Goal: Information Seeking & Learning: Learn about a topic

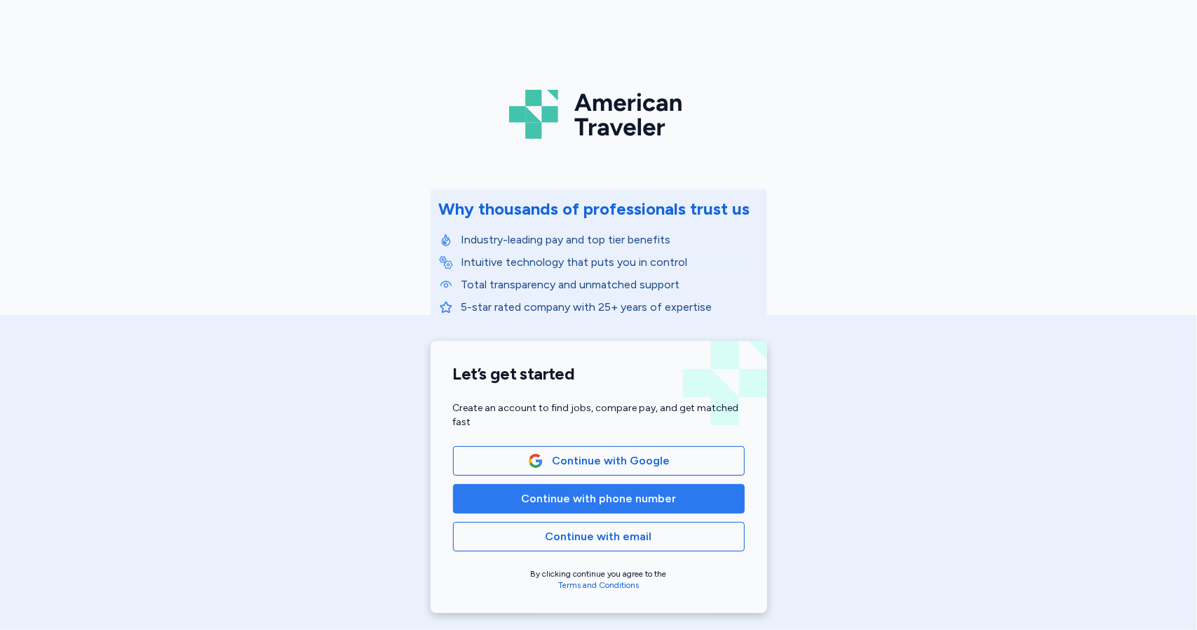
click at [651, 503] on span "Continue with phone number" at bounding box center [598, 498] width 155 height 17
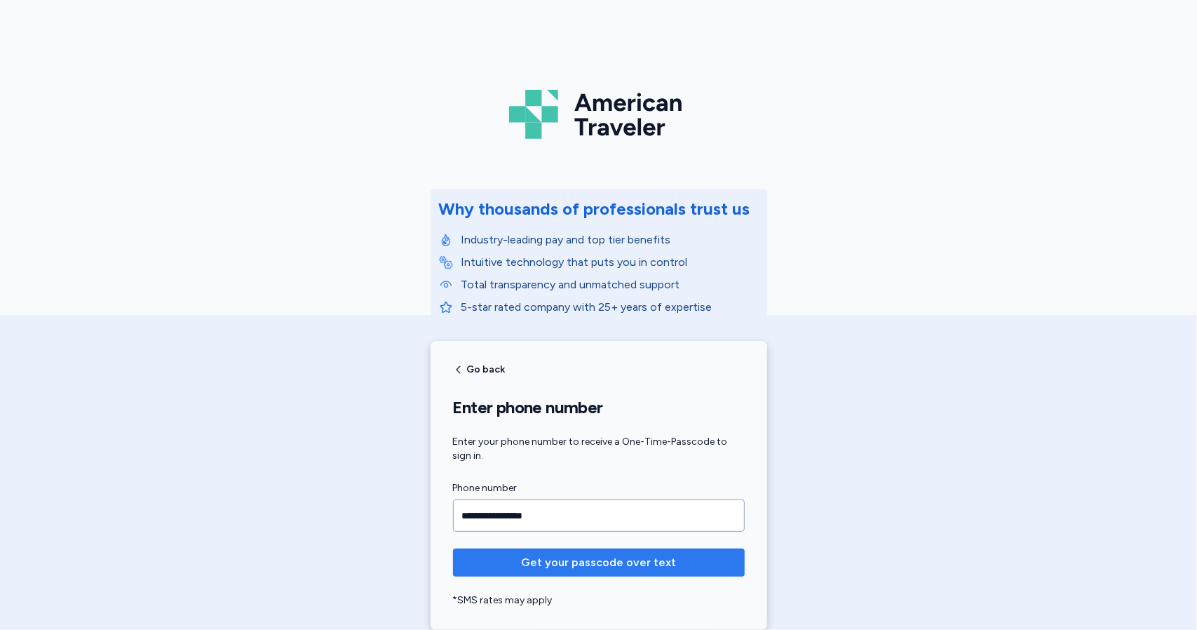
type input "**********"
click at [568, 573] on button "Get your passcode over text" at bounding box center [599, 563] width 292 height 28
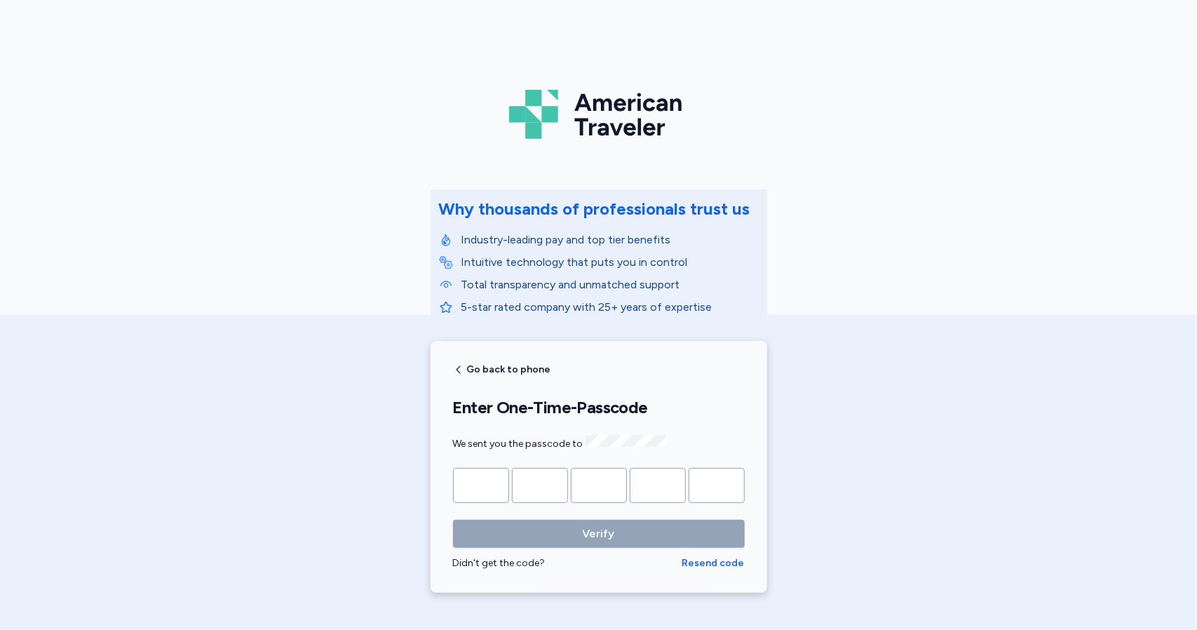
type input "*"
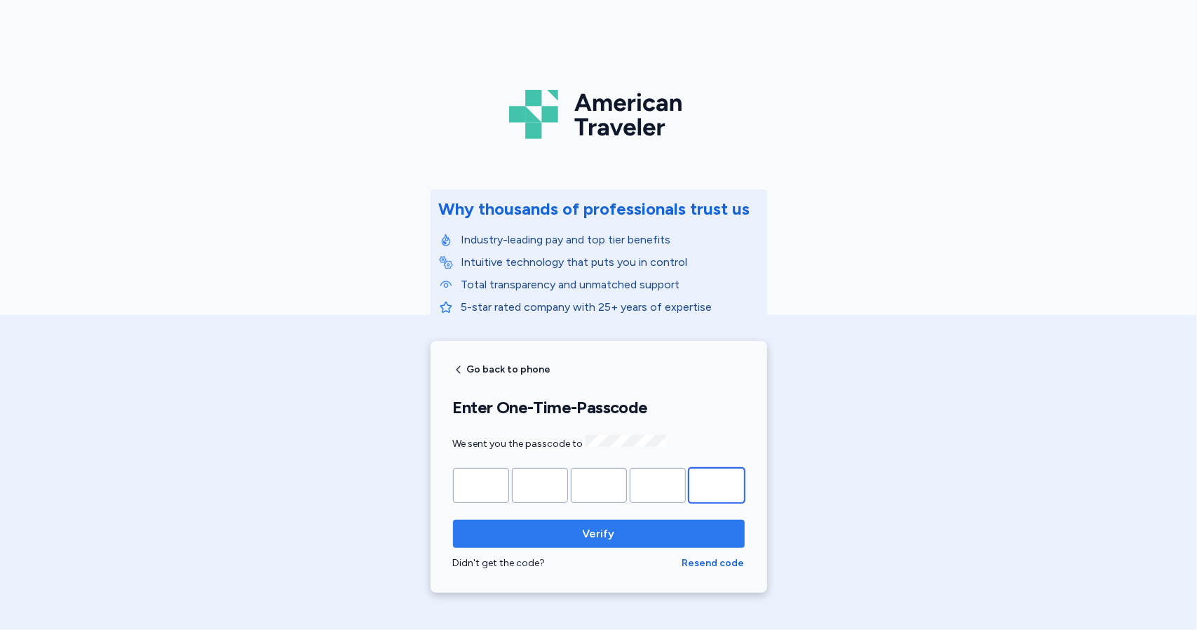
type input "*"
click at [585, 537] on span "Verify" at bounding box center [599, 533] width 32 height 17
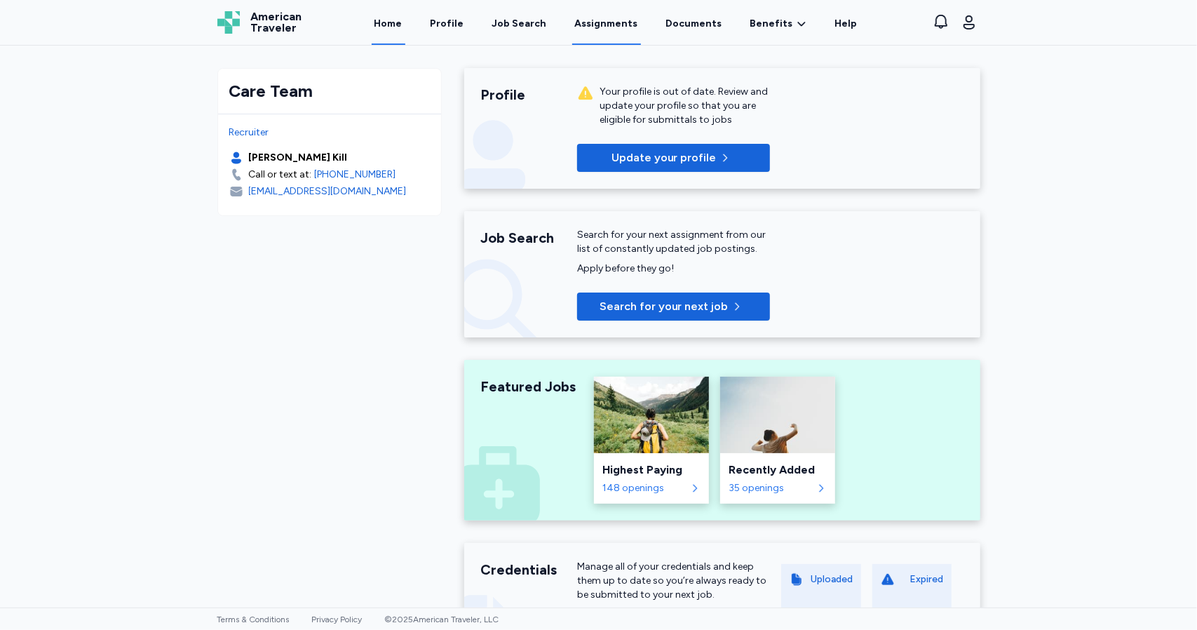
click at [600, 33] on link "Assignments" at bounding box center [606, 22] width 69 height 43
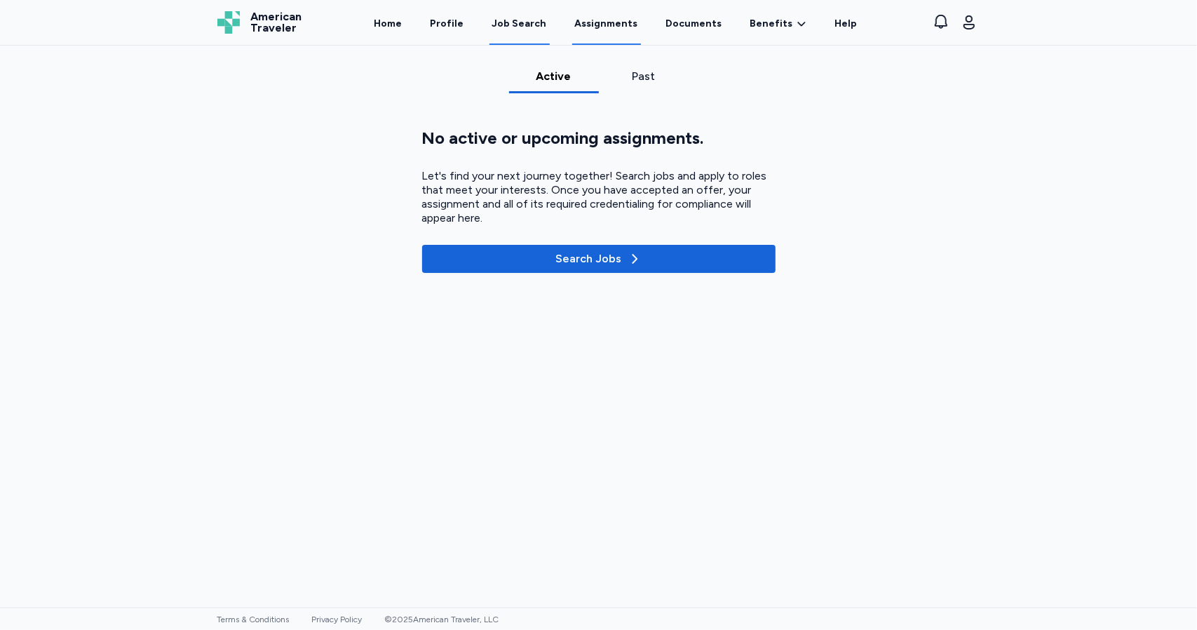
click at [535, 32] on link "Job Search" at bounding box center [520, 22] width 60 height 43
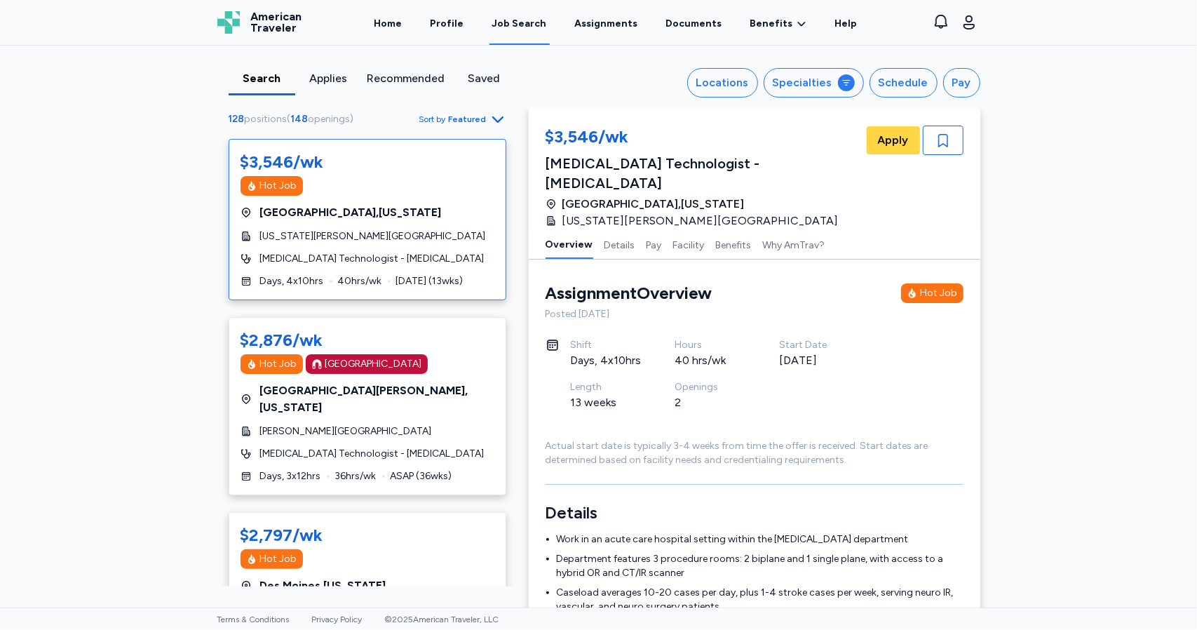
click at [326, 76] on div "Applies" at bounding box center [328, 78] width 55 height 17
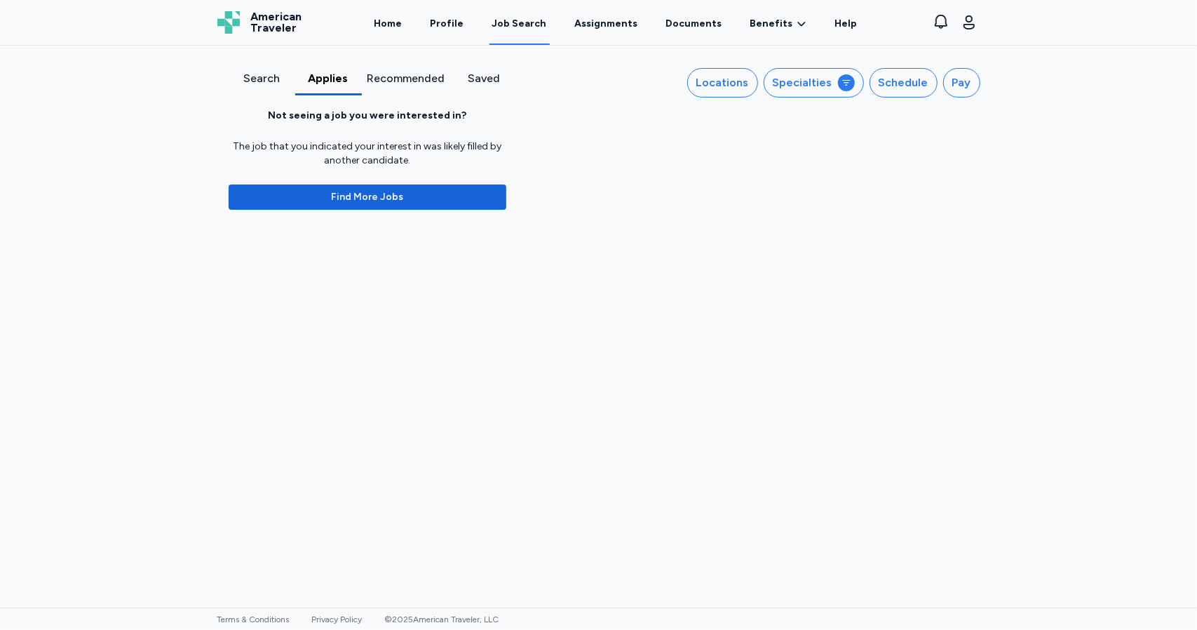
click at [257, 76] on div "Search" at bounding box center [261, 78] width 55 height 17
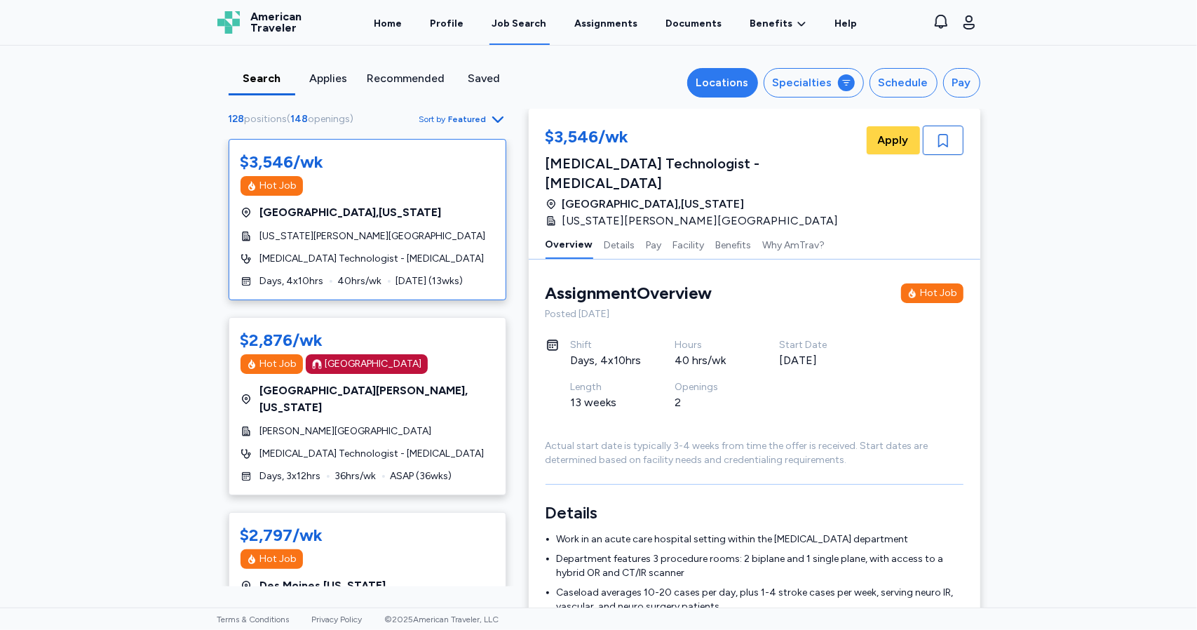
click at [738, 72] on button "Locations" at bounding box center [722, 82] width 71 height 29
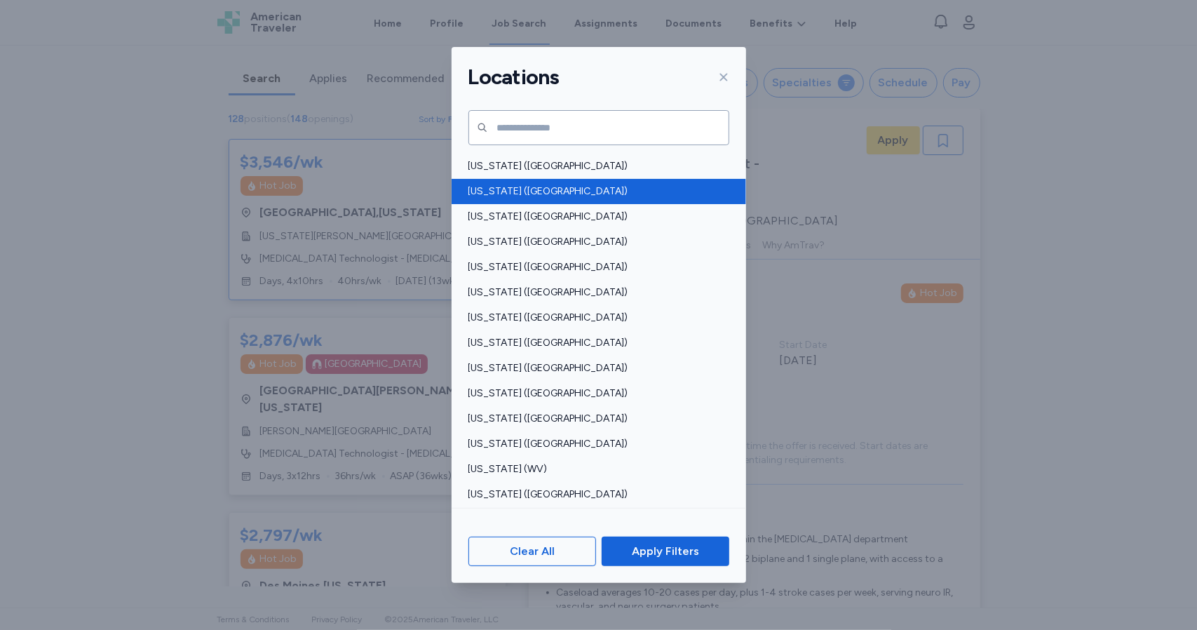
scroll to position [929, 0]
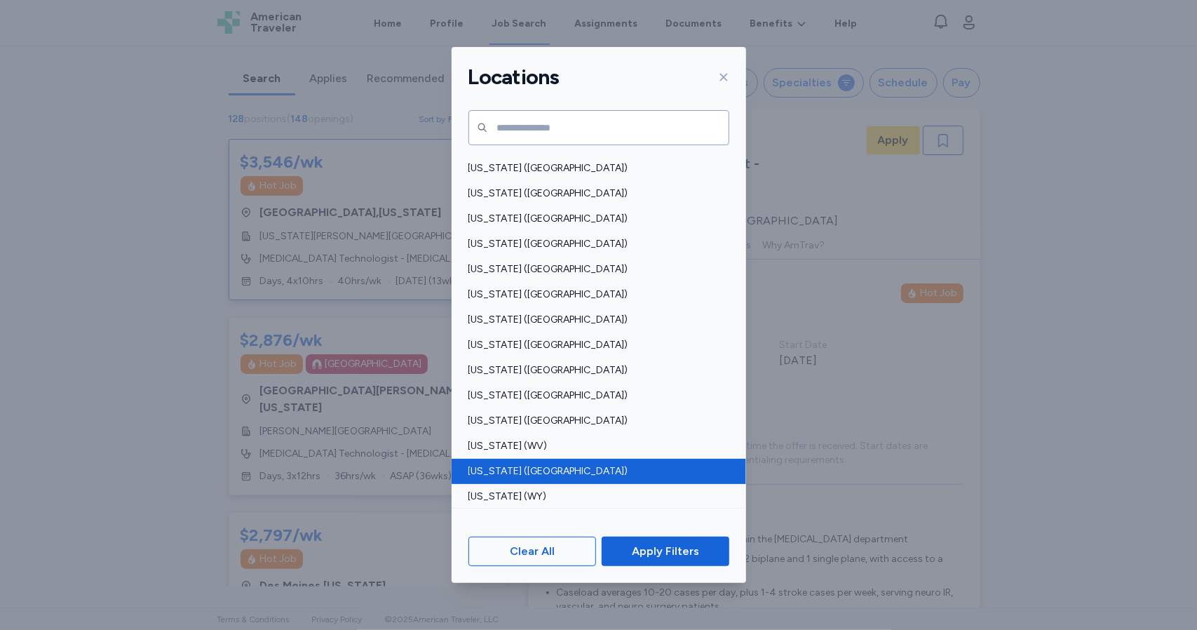
click at [551, 471] on span "[US_STATE] ([GEOGRAPHIC_DATA])" at bounding box center [595, 471] width 253 height 14
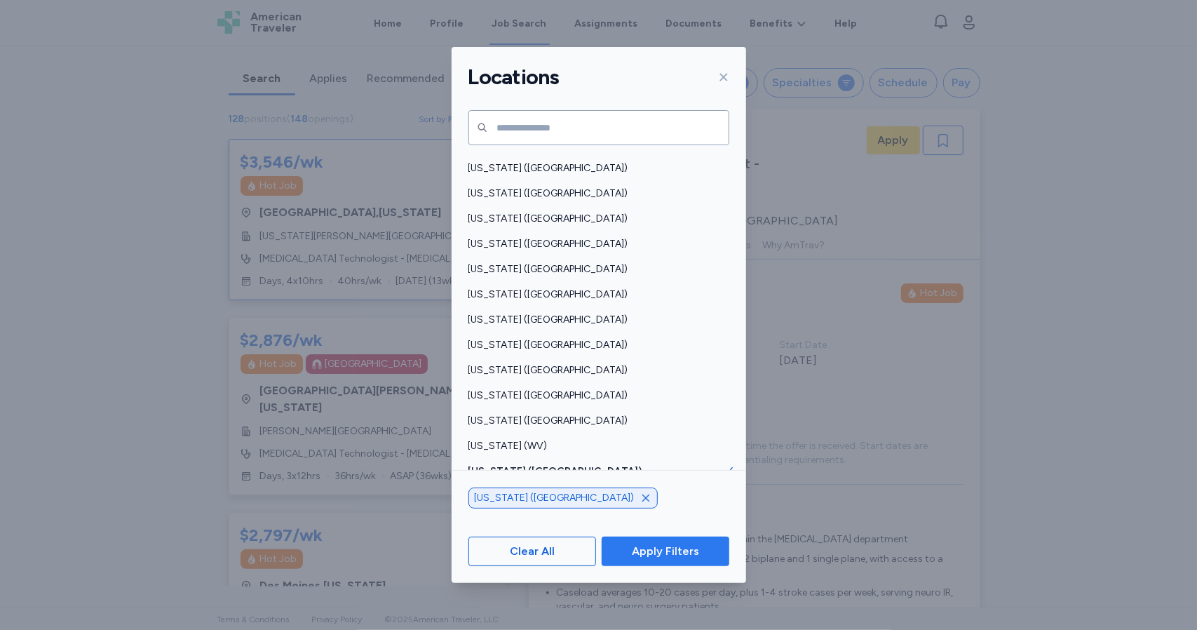
click at [654, 543] on span "Apply Filters" at bounding box center [665, 551] width 67 height 17
